Goal: Find specific page/section: Find specific page/section

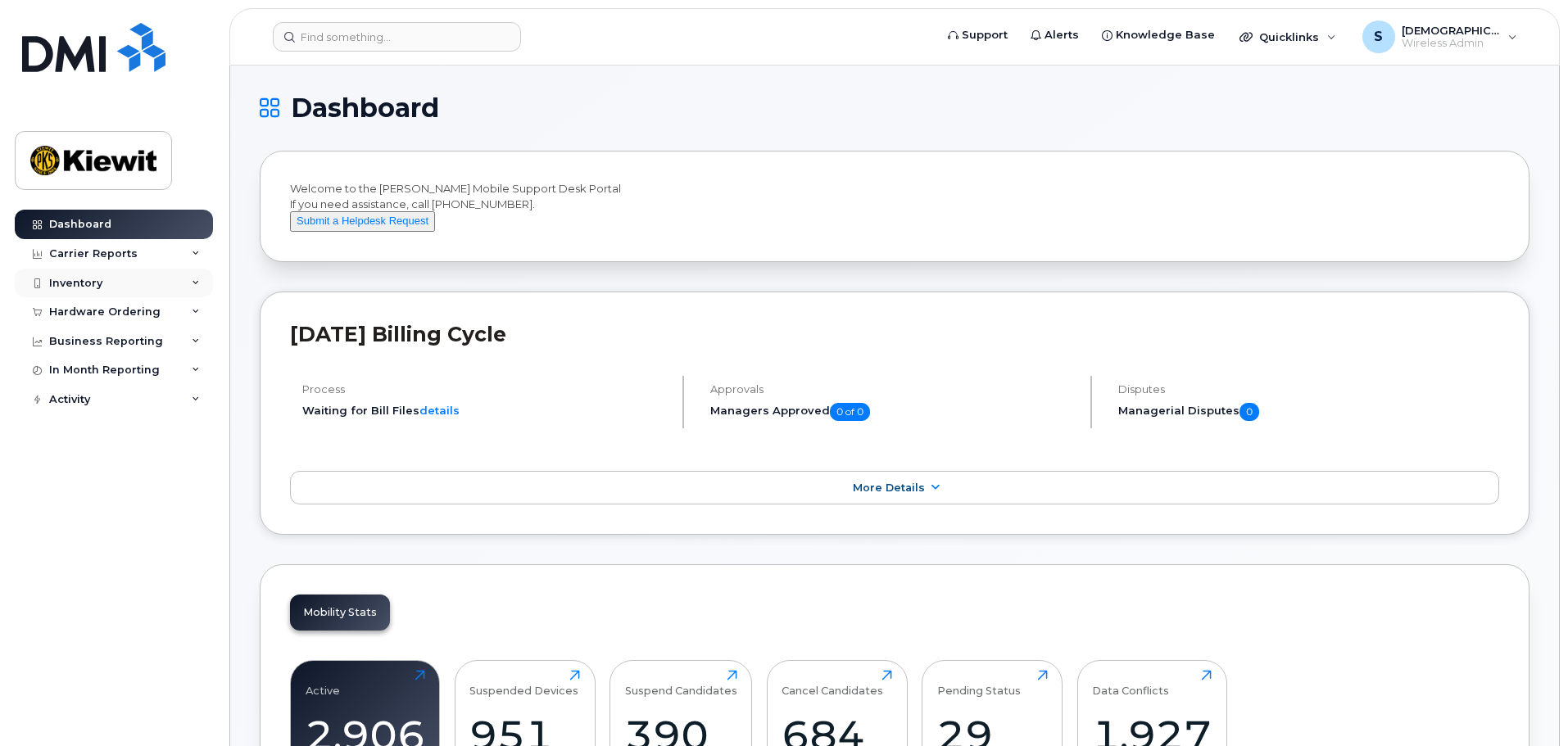
click at [93, 289] on div "Inventory" at bounding box center [75, 283] width 53 height 13
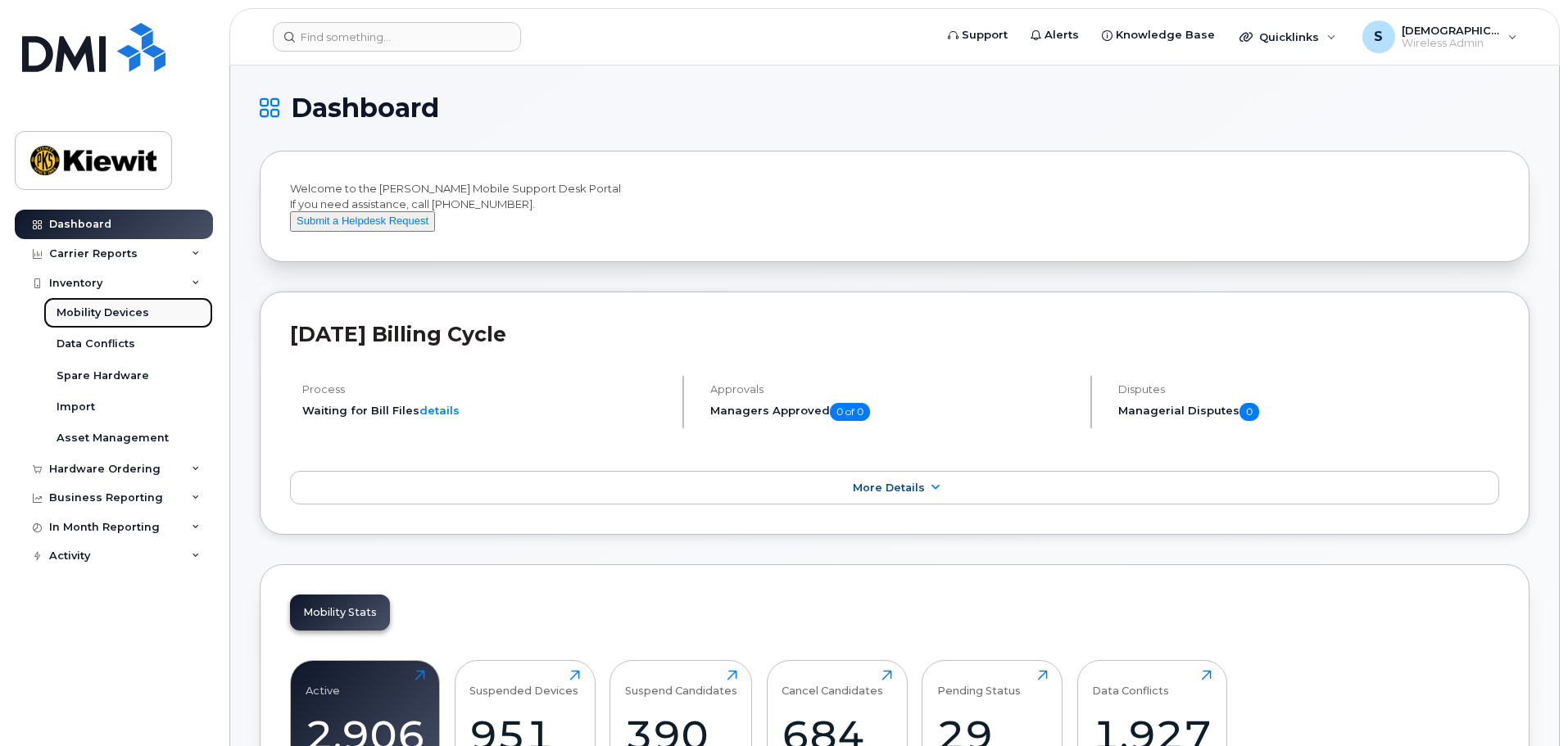
click at [90, 324] on link "Mobility Devices" at bounding box center [128, 313] width 170 height 31
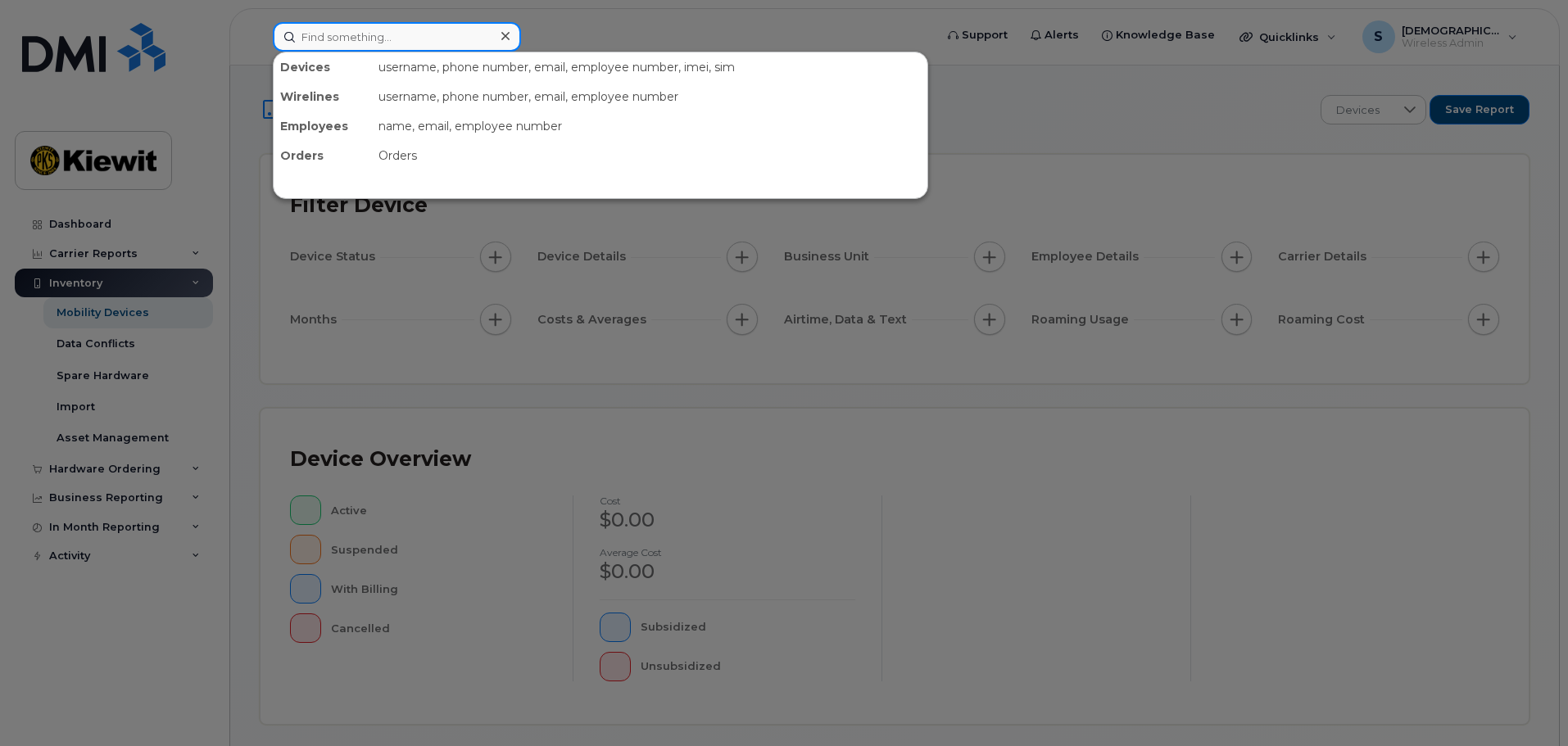
click at [365, 30] on input at bounding box center [396, 37] width 248 height 30
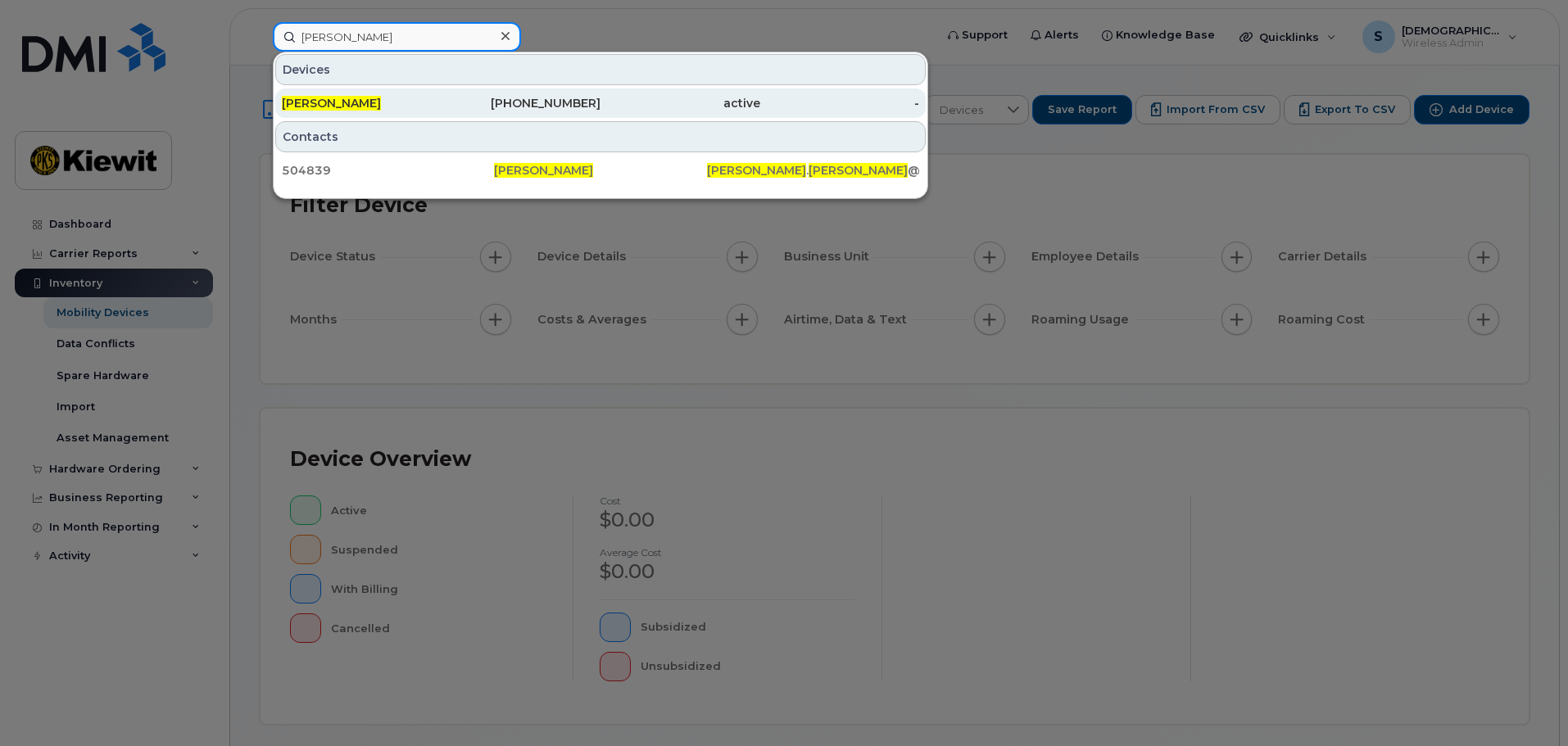
type input "sara knowles"
click at [387, 101] on div "[PERSON_NAME]" at bounding box center [361, 103] width 159 height 17
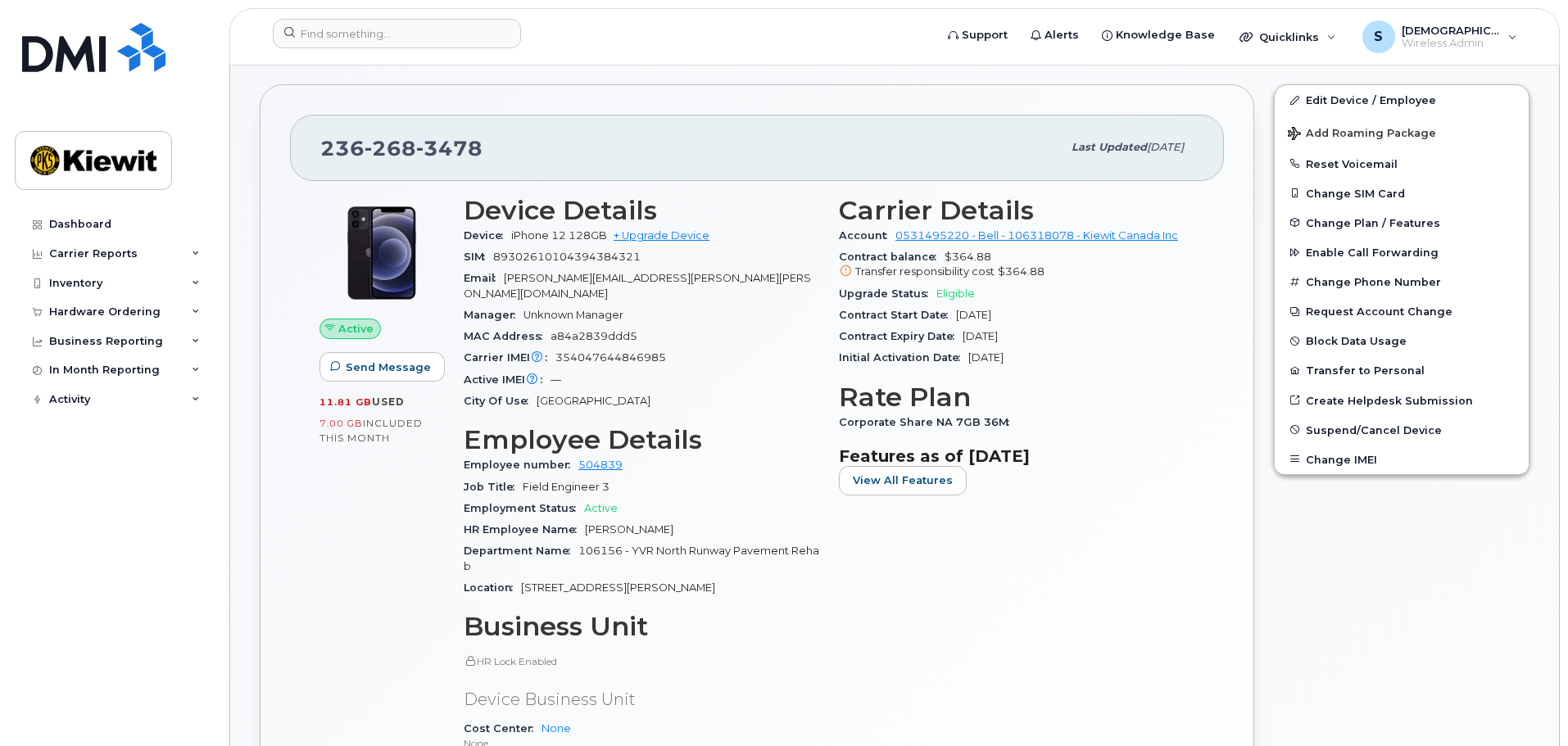
scroll to position [327, 0]
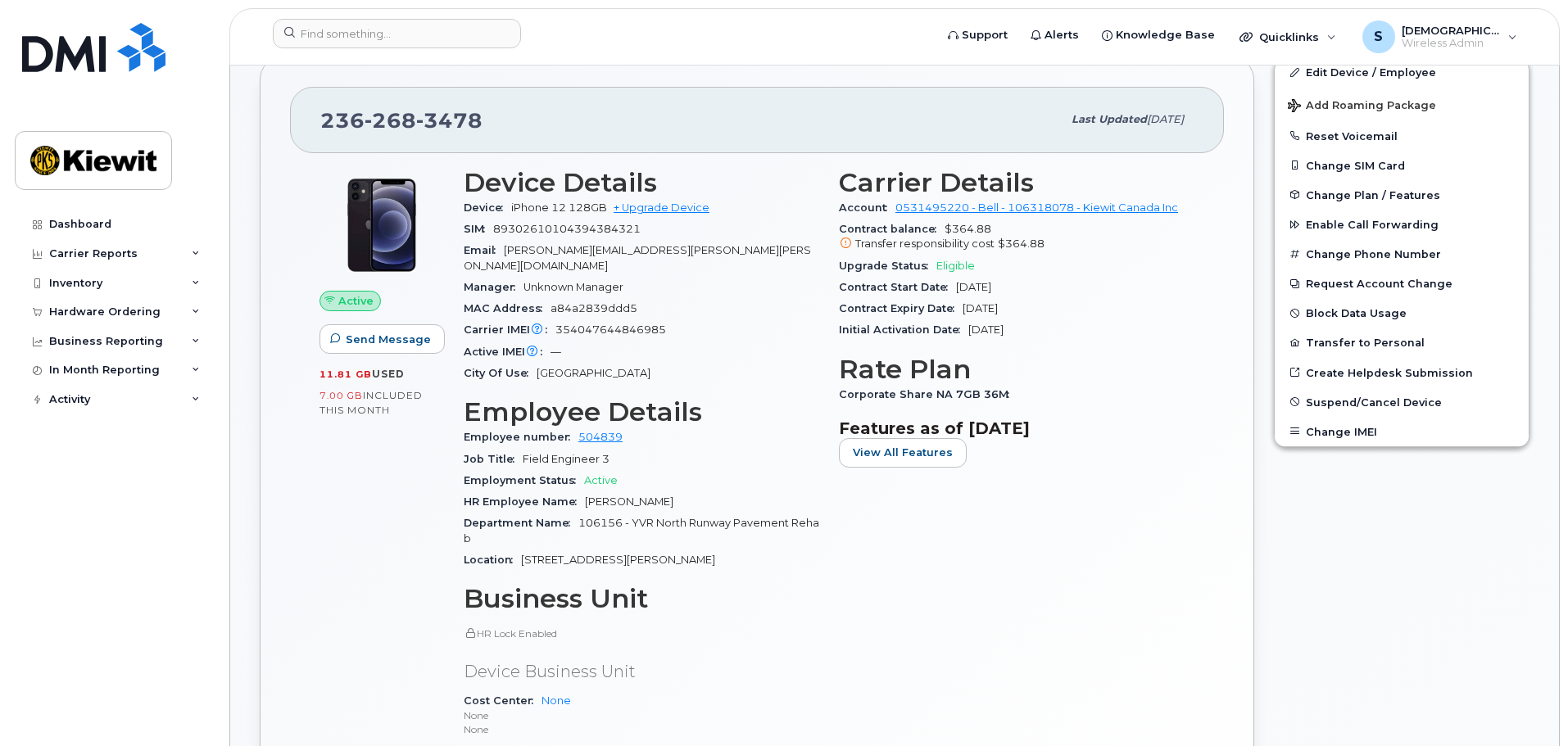
click at [1060, 674] on div "Carrier Details Account 0531495220 - Bell - 106318078 - [PERSON_NAME] Canada In…" at bounding box center [1016, 510] width 375 height 704
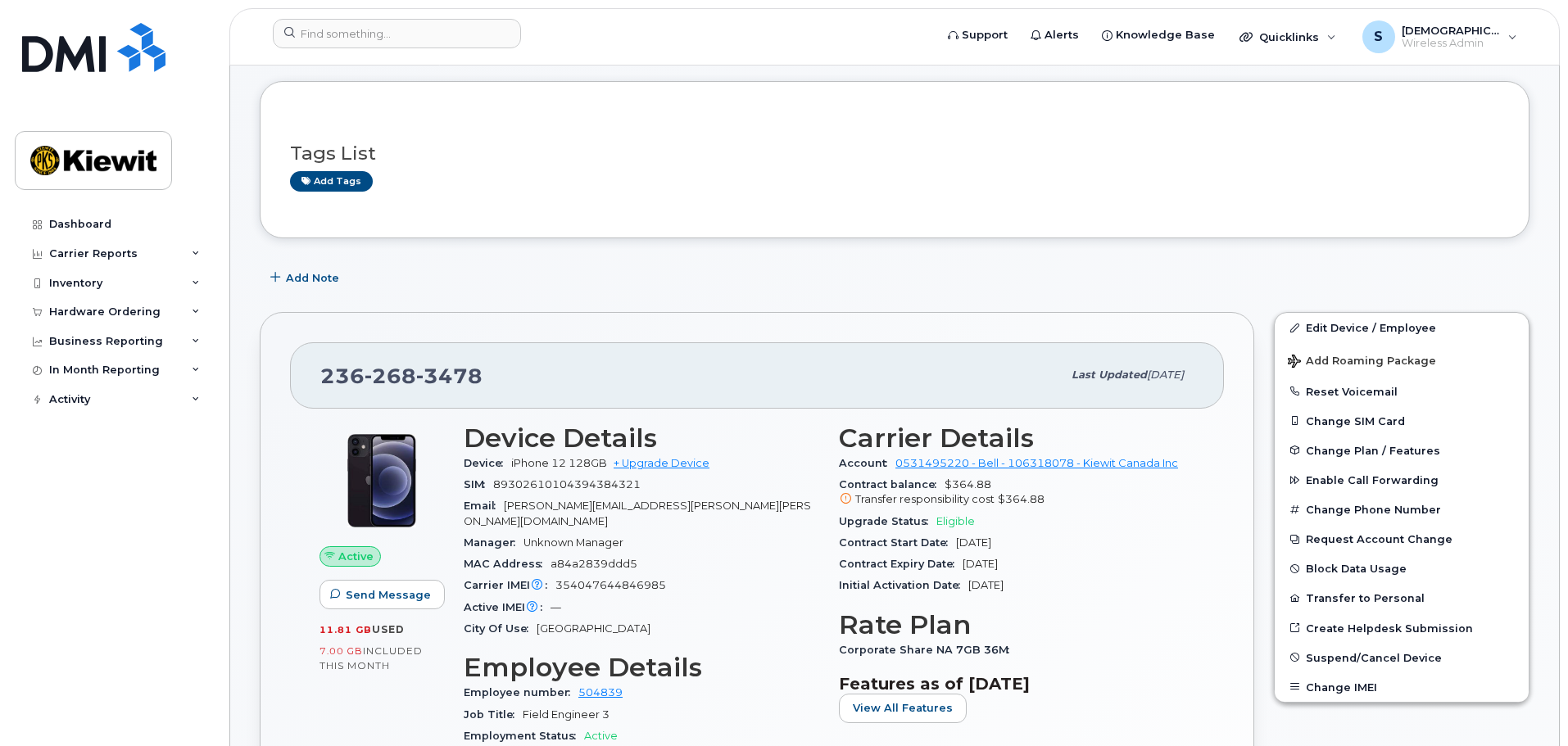
scroll to position [245, 0]
